Goal: Navigation & Orientation: Go to known website

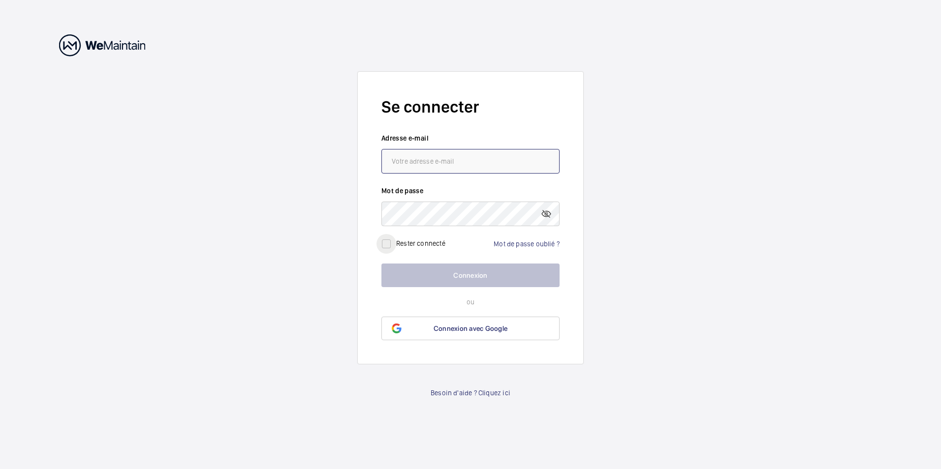
type input "[PERSON_NAME][EMAIL_ADDRESS][DOMAIN_NAME]"
click at [396, 244] on input "checkbox" at bounding box center [386, 244] width 20 height 20
checkbox input "true"
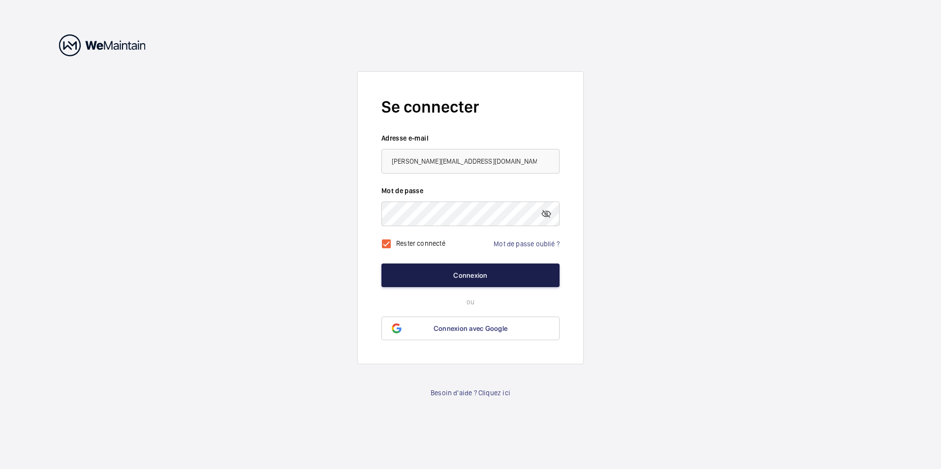
click at [440, 283] on button "Connexion" at bounding box center [470, 276] width 178 height 24
